Goal: Navigation & Orientation: Find specific page/section

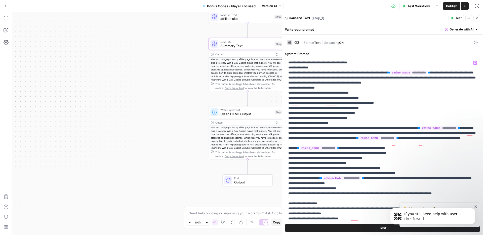
scroll to position [579, 0]
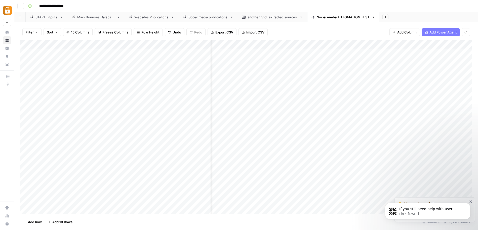
scroll to position [0, 380]
